Goal: Information Seeking & Learning: Learn about a topic

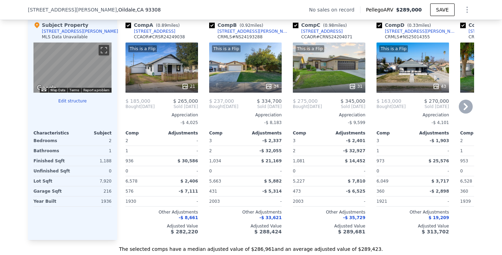
click at [160, 84] on div "21" at bounding box center [162, 86] width 67 height 7
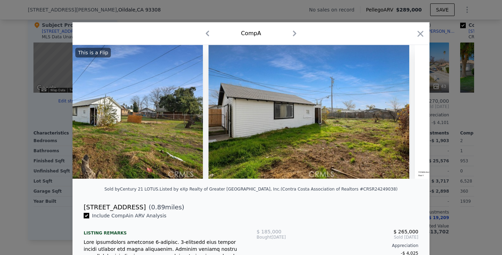
scroll to position [0, 3931]
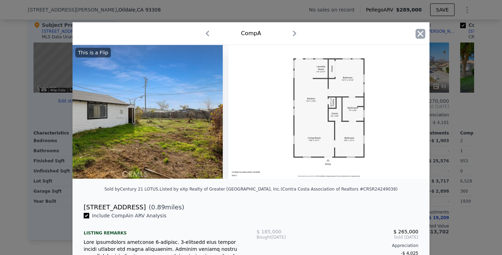
click at [422, 31] on icon "button" at bounding box center [420, 34] width 6 height 6
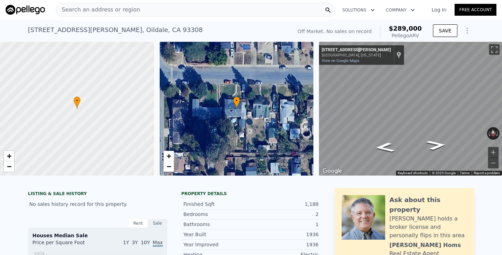
click at [144, 13] on div "Search an address or region" at bounding box center [195, 10] width 279 height 14
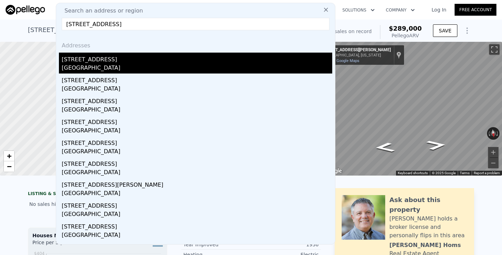
type input "407 4th street bakersfield"
click at [87, 61] on div "[STREET_ADDRESS]" at bounding box center [197, 58] width 270 height 11
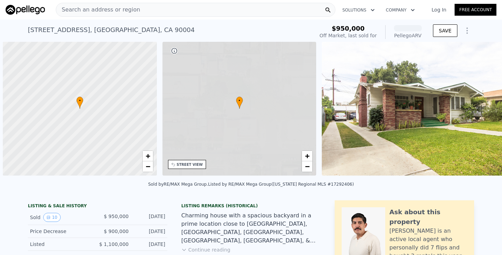
scroll to position [0, 3]
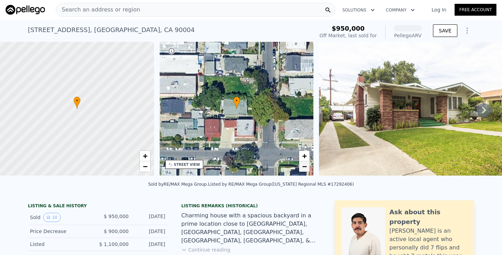
click at [304, 162] on span "−" at bounding box center [304, 166] width 5 height 9
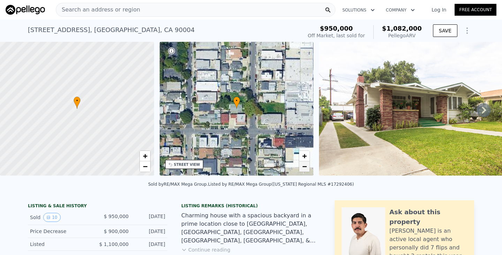
click at [301, 163] on link "−" at bounding box center [304, 166] width 10 height 10
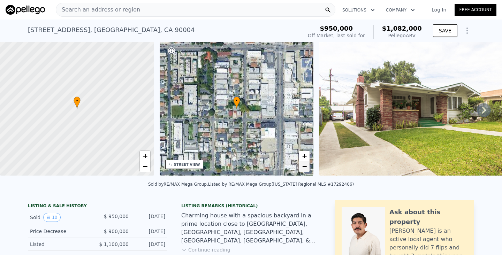
click at [301, 163] on link "−" at bounding box center [304, 166] width 10 height 10
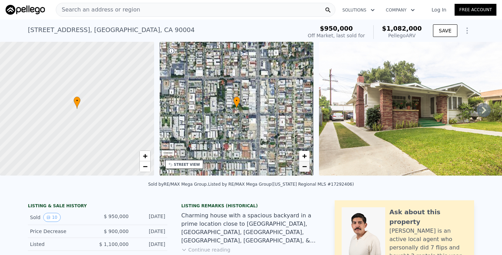
click at [301, 163] on link "−" at bounding box center [304, 166] width 10 height 10
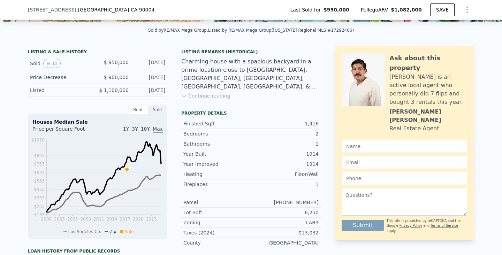
scroll to position [154, 0]
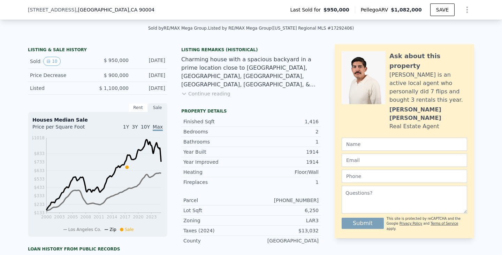
click at [197, 91] on button "Continue reading" at bounding box center [205, 93] width 49 height 7
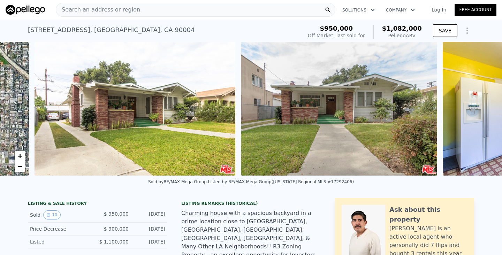
scroll to position [0, 319]
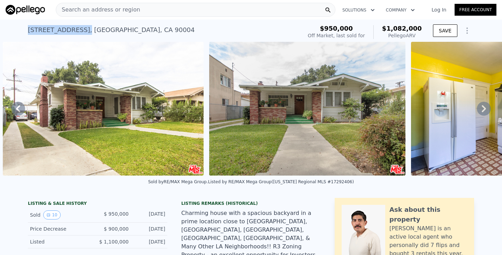
drag, startPoint x: 86, startPoint y: 30, endPoint x: 28, endPoint y: 27, distance: 58.9
click at [27, 27] on div "607 N Manhattan Pl , Los Angeles County , CA 90004 Sold Jan 2018 for $950k (~AR…" at bounding box center [251, 31] width 502 height 22
copy div "607 N Manhattan Pl ,"
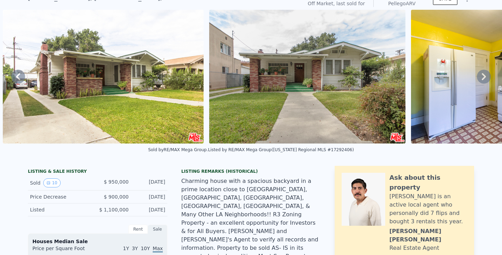
scroll to position [0, 0]
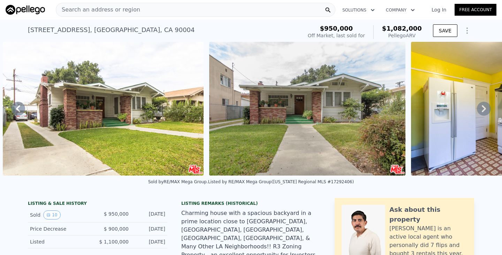
drag, startPoint x: 85, startPoint y: 31, endPoint x: 23, endPoint y: 25, distance: 62.7
click at [23, 24] on div "607 N Manhattan Pl , Los Angeles County , CA 90004 Sold Jan 2018 for $950k (~AR…" at bounding box center [251, 31] width 502 height 22
copy div "607 N Manhattan Pl"
click at [208, 36] on div "607 N Manhattan Pl , Los Angeles County , CA 90004 Sold Jan 2018 for $950k (~AR…" at bounding box center [163, 32] width 271 height 20
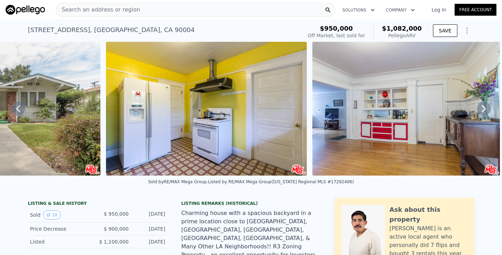
scroll to position [0, 525]
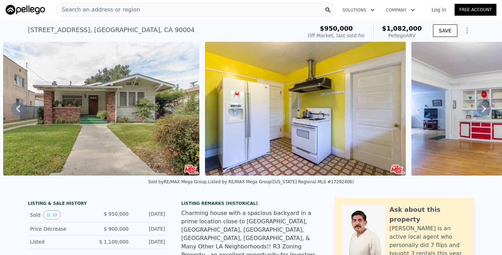
click at [258, 10] on div "Search an address or region" at bounding box center [195, 10] width 279 height 14
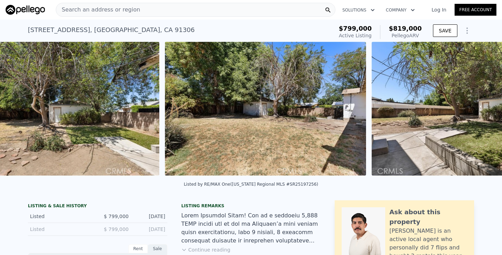
scroll to position [0, 5896]
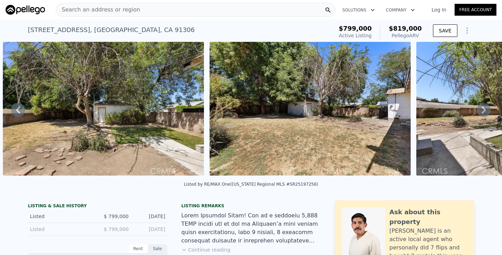
click at [322, 110] on img at bounding box center [309, 109] width 201 height 134
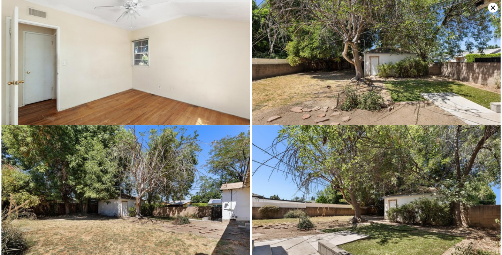
scroll to position [2008, 0]
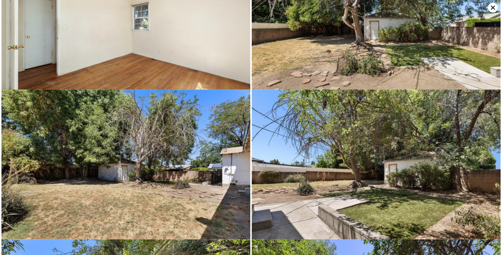
click at [492, 8] on icon at bounding box center [493, 8] width 4 height 4
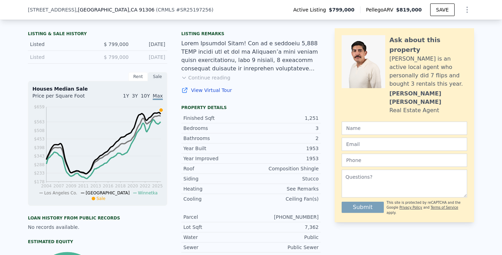
scroll to position [169, 0]
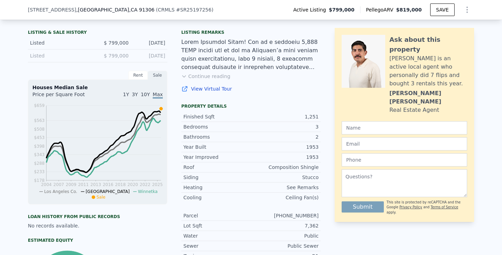
click at [198, 77] on button "Continue reading" at bounding box center [205, 76] width 49 height 7
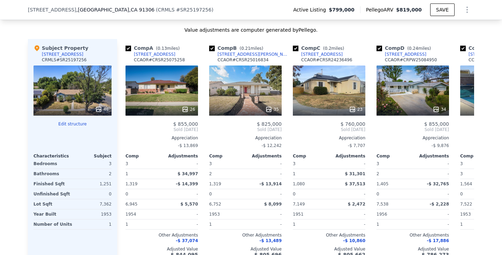
scroll to position [983, 0]
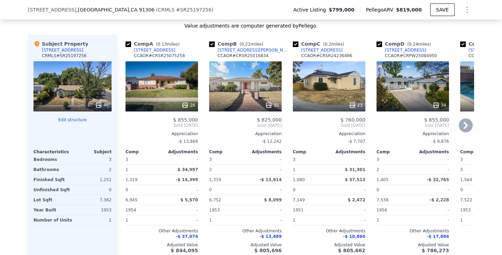
click at [155, 67] on div "26" at bounding box center [161, 86] width 72 height 50
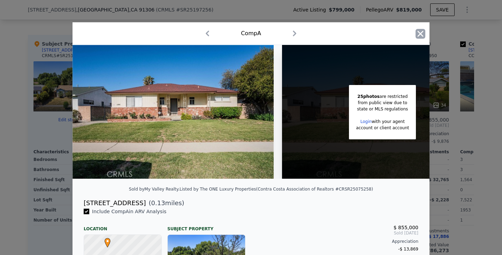
click at [418, 33] on icon "button" at bounding box center [420, 34] width 10 height 10
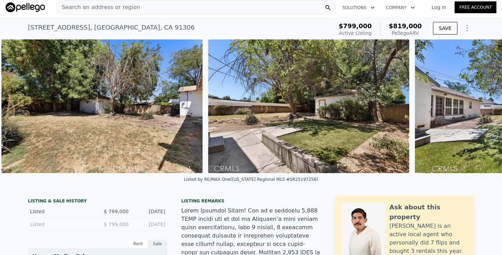
scroll to position [0, 6103]
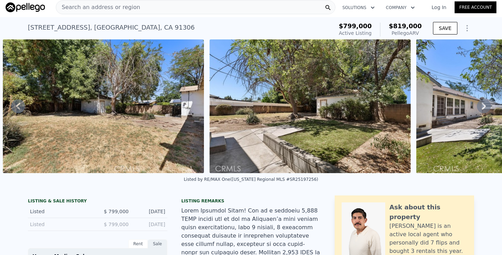
click at [202, 5] on div "Search an address or region" at bounding box center [195, 7] width 279 height 14
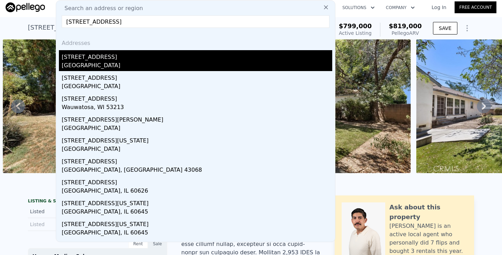
type input "[STREET_ADDRESS]"
click at [129, 57] on div "[STREET_ADDRESS]" at bounding box center [197, 55] width 270 height 11
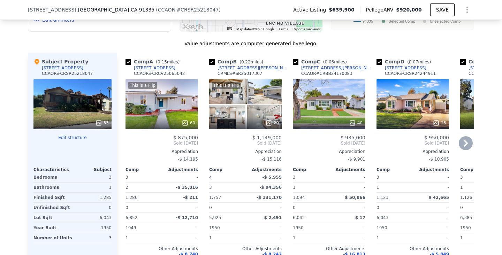
scroll to position [808, 0]
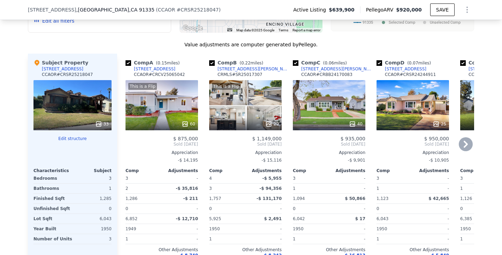
click at [156, 82] on div "This is a Flip 60" at bounding box center [161, 105] width 72 height 50
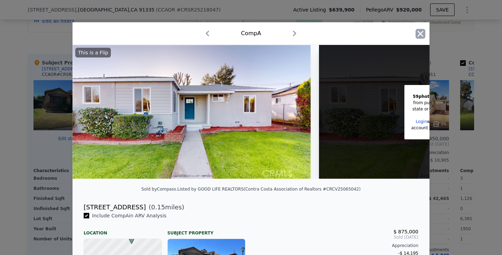
click at [423, 30] on icon "button" at bounding box center [420, 34] width 10 height 10
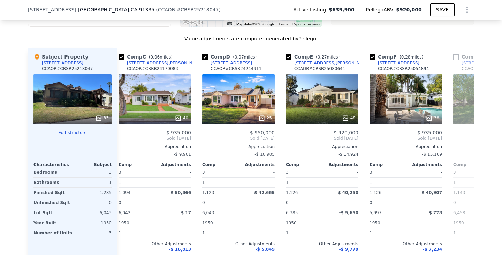
scroll to position [0, 175]
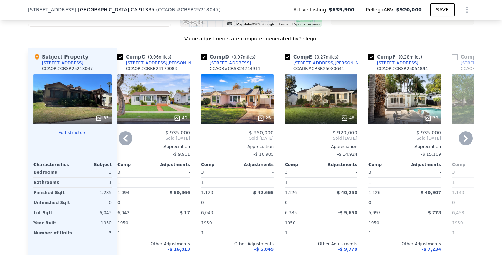
click at [167, 74] on div "40" at bounding box center [153, 99] width 72 height 50
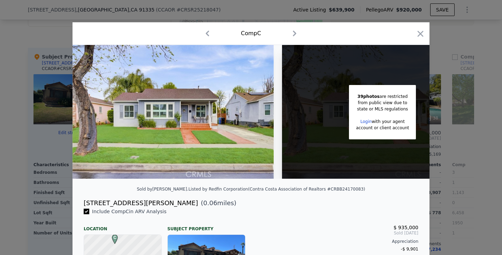
click at [419, 28] on div "Comp C" at bounding box center [251, 33] width 346 height 11
click at [419, 32] on icon "button" at bounding box center [420, 34] width 6 height 6
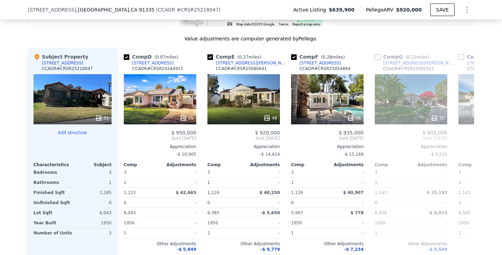
scroll to position [0, 255]
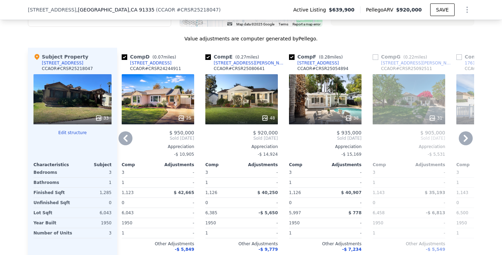
click at [162, 80] on div "25" at bounding box center [158, 99] width 72 height 50
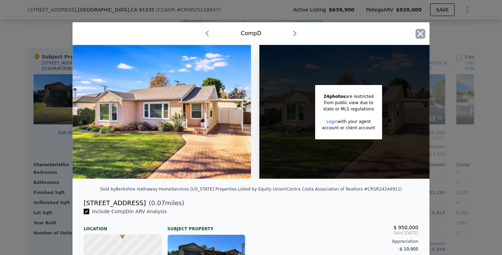
click at [417, 33] on icon "button" at bounding box center [420, 34] width 10 height 10
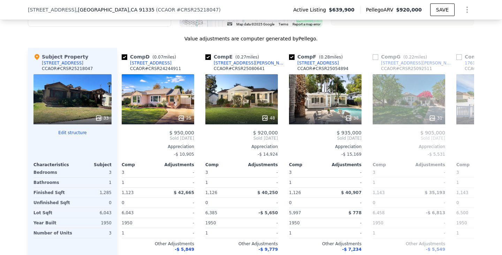
click at [99, 53] on div "Subject Property [STREET_ADDRESS][GEOGRAPHIC_DATA] # CRSR25218047" at bounding box center [72, 63] width 78 height 21
drag, startPoint x: 42, startPoint y: 37, endPoint x: 79, endPoint y: 39, distance: 37.7
click at [79, 53] on div "Subject Property [STREET_ADDRESS][GEOGRAPHIC_DATA] # CRSR25218047" at bounding box center [72, 63] width 78 height 21
copy div "[STREET_ADDRESS]"
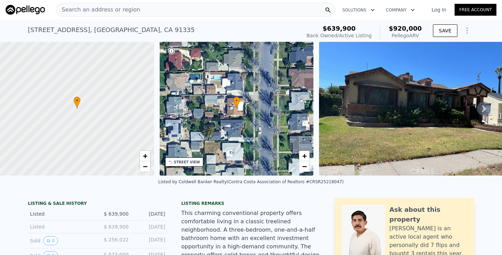
click at [203, 8] on div "Search an address or region" at bounding box center [195, 10] width 279 height 14
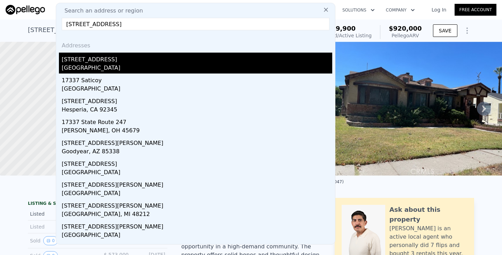
type input "[STREET_ADDRESS]"
click at [87, 64] on div "[GEOGRAPHIC_DATA]" at bounding box center [197, 69] width 270 height 10
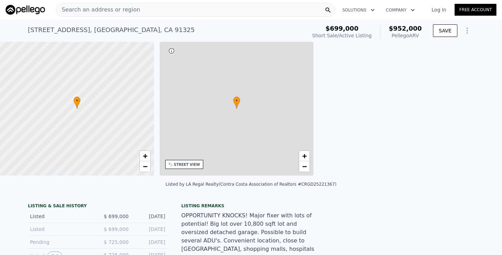
type input "2"
type input "3"
type input "2"
type input "1075"
type input "1572"
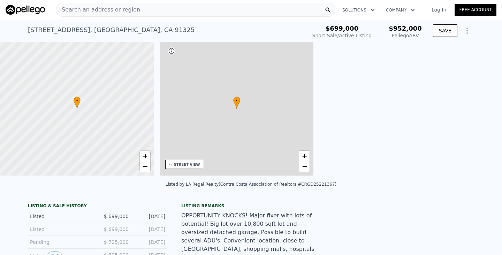
type input "6076"
type input "9415"
type input "$ 952,000"
type input "$ 143,461"
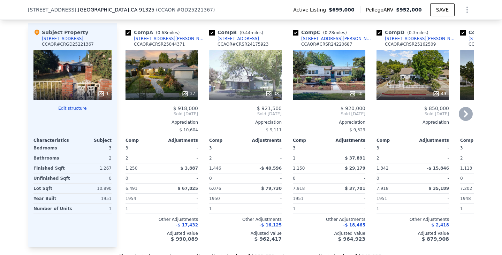
click at [179, 70] on div "37" at bounding box center [161, 75] width 72 height 50
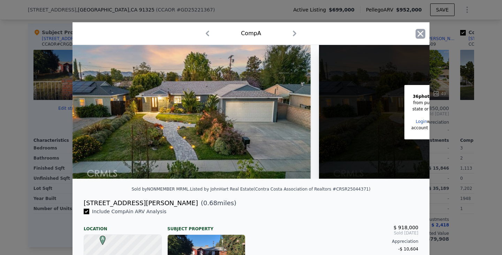
click at [424, 32] on icon "button" at bounding box center [420, 34] width 10 height 10
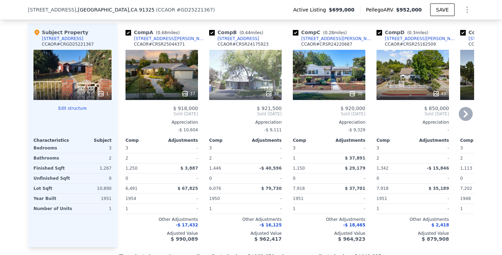
click at [145, 70] on div "37" at bounding box center [161, 75] width 72 height 50
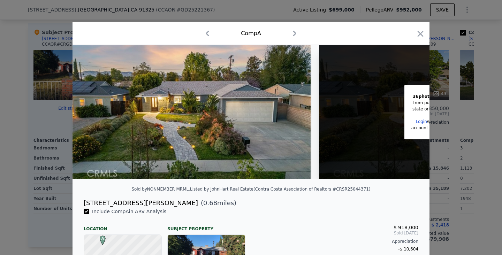
click at [414, 33] on div "Comp A" at bounding box center [251, 33] width 346 height 11
click at [208, 12] on div at bounding box center [251, 127] width 502 height 255
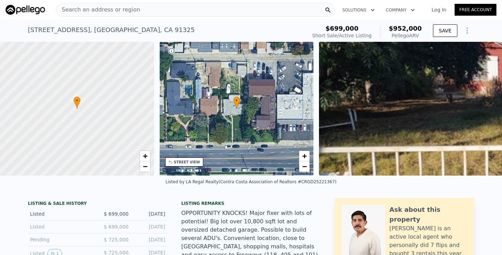
click at [188, 10] on div "Search an address or region" at bounding box center [195, 10] width 279 height 14
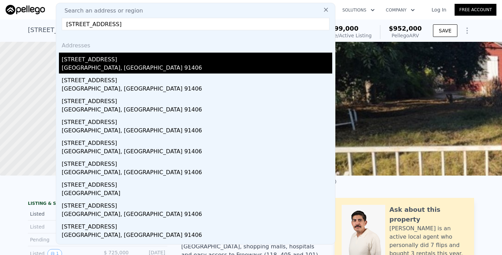
type input "[STREET_ADDRESS]"
click at [122, 72] on div "[GEOGRAPHIC_DATA], [GEOGRAPHIC_DATA] 91406" at bounding box center [197, 69] width 270 height 10
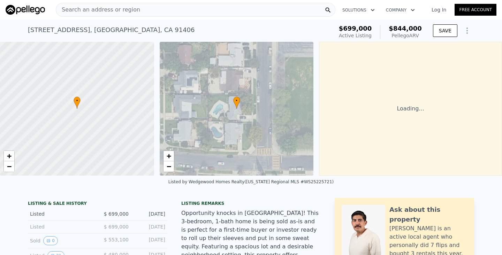
scroll to position [0, 3]
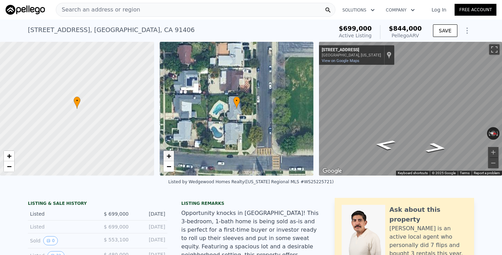
click at [169, 155] on span "+" at bounding box center [168, 156] width 5 height 9
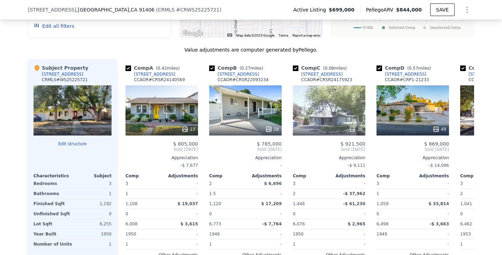
scroll to position [865, 0]
